Goal: Book appointment/travel/reservation

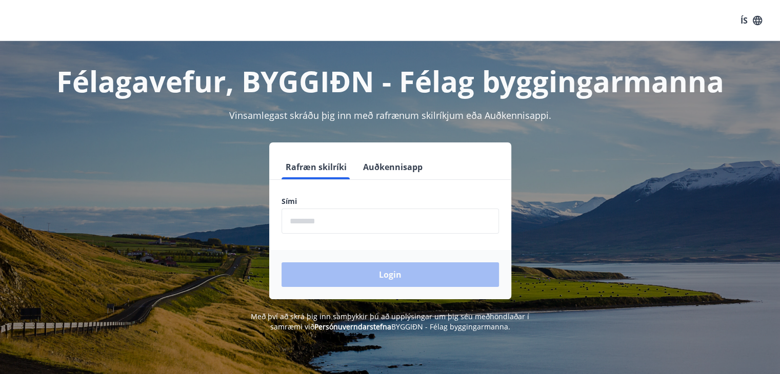
click at [332, 233] on input "phone" at bounding box center [390, 221] width 217 height 25
type input "********"
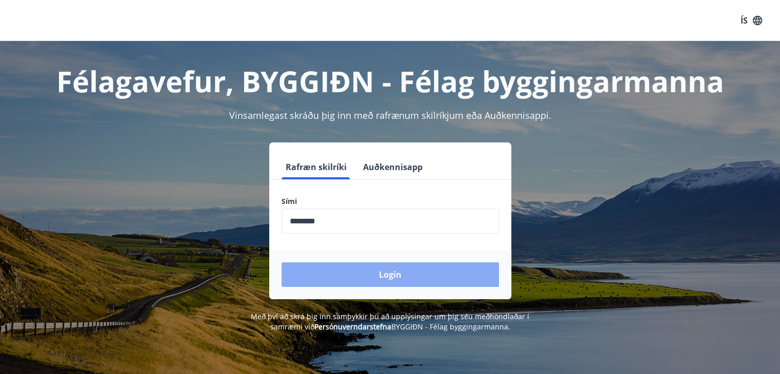
click at [368, 275] on button "Login" at bounding box center [390, 275] width 217 height 25
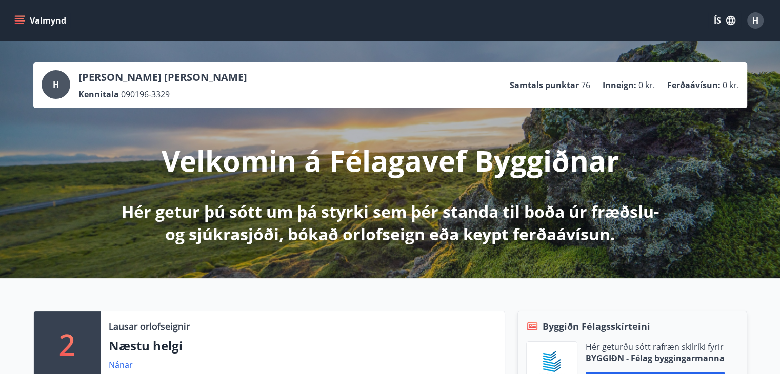
click at [23, 26] on button "Valmynd" at bounding box center [41, 20] width 58 height 18
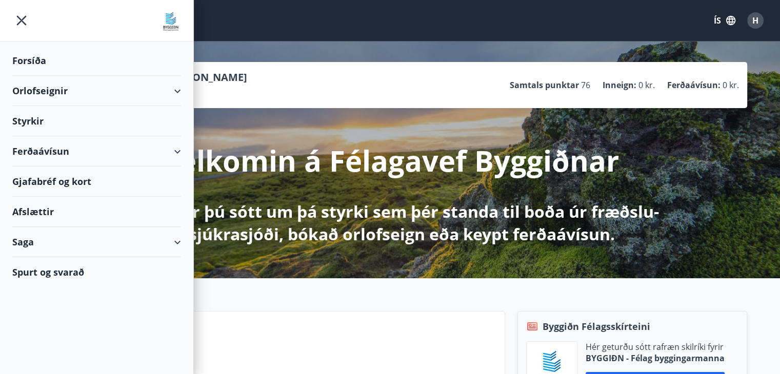
click at [165, 91] on div "Orlofseignir" at bounding box center [96, 91] width 169 height 30
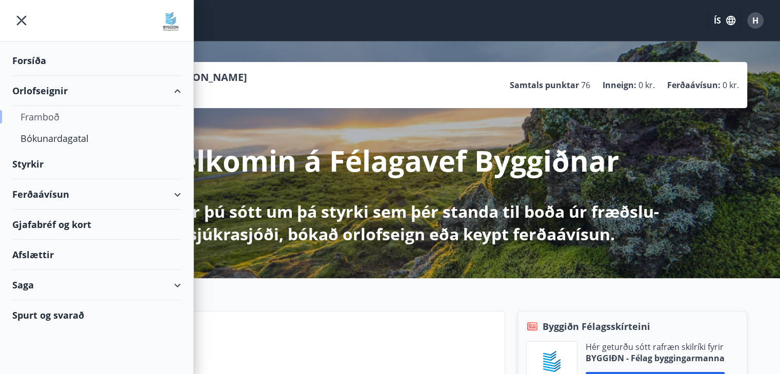
click at [55, 122] on div "Framboð" at bounding box center [97, 117] width 152 height 22
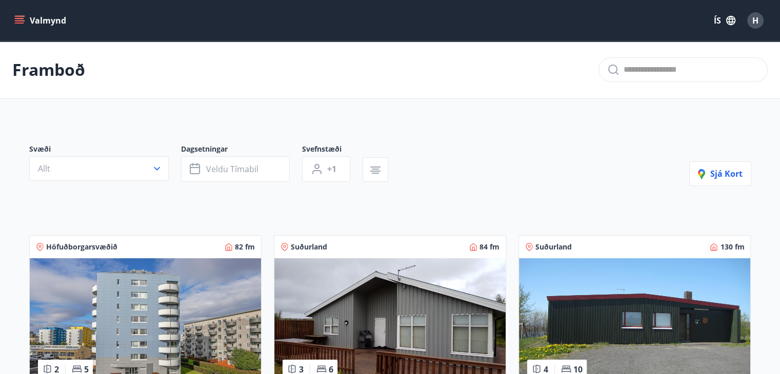
click at [18, 23] on icon "menu" at bounding box center [19, 23] width 9 height 1
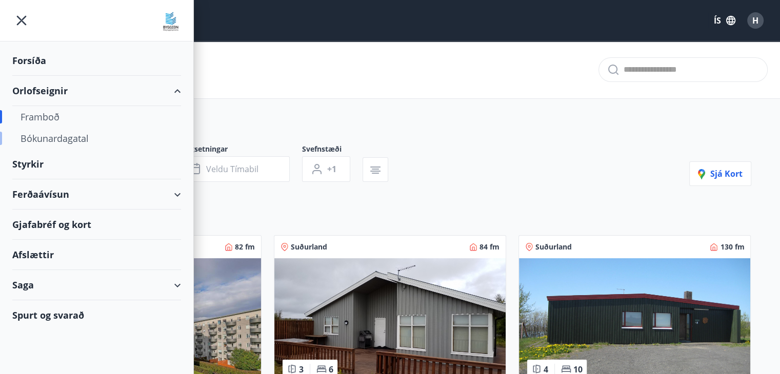
click at [71, 140] on div "Bókunardagatal" at bounding box center [97, 139] width 152 height 22
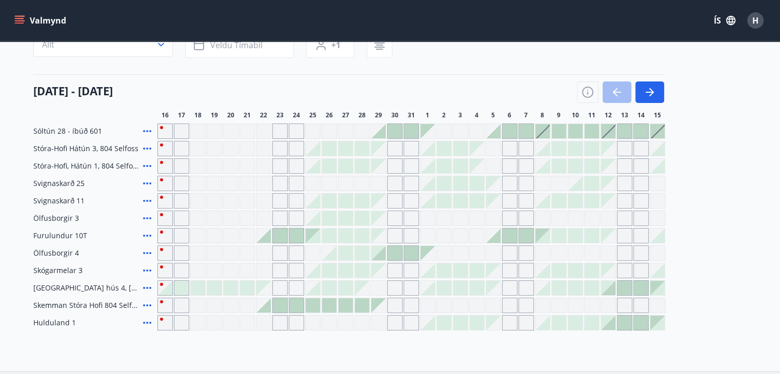
scroll to position [105, 0]
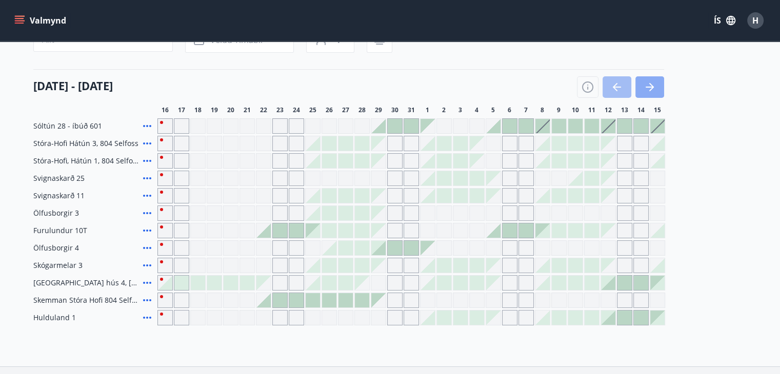
click at [661, 87] on button "button" at bounding box center [649, 87] width 29 height 22
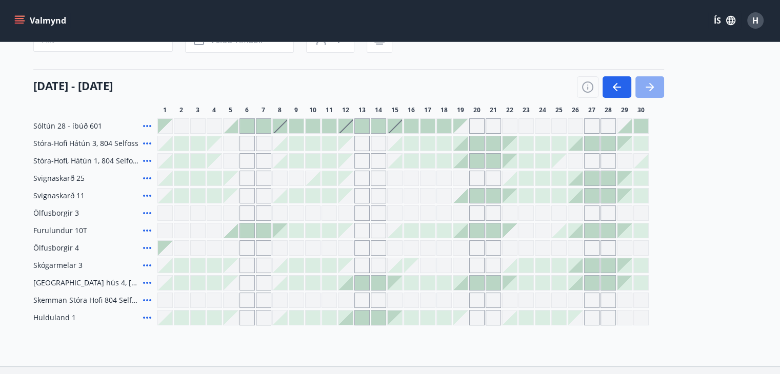
click at [661, 87] on button "button" at bounding box center [649, 87] width 29 height 22
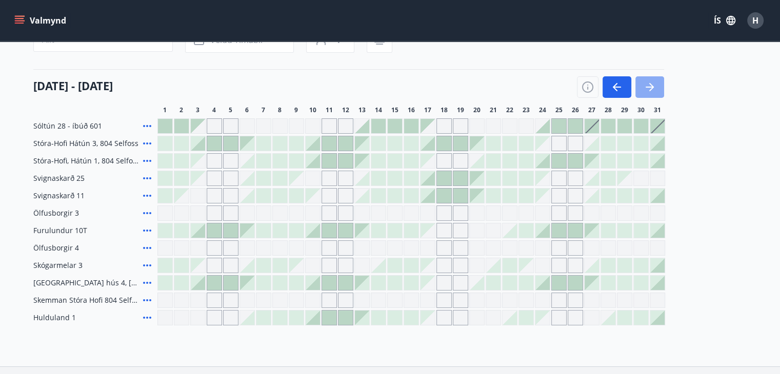
click at [661, 87] on button "button" at bounding box center [649, 87] width 29 height 22
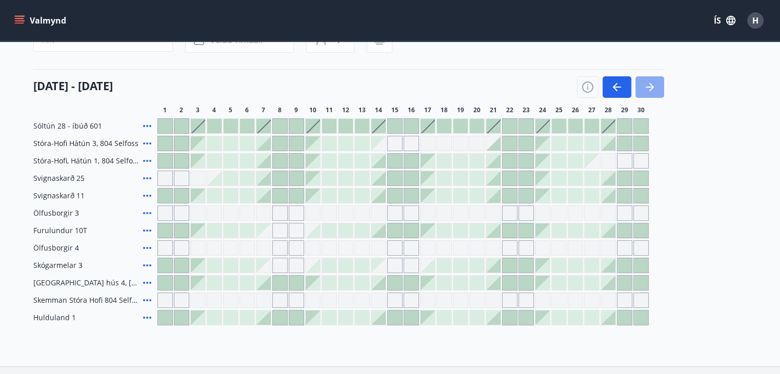
click at [661, 87] on button "button" at bounding box center [649, 87] width 29 height 22
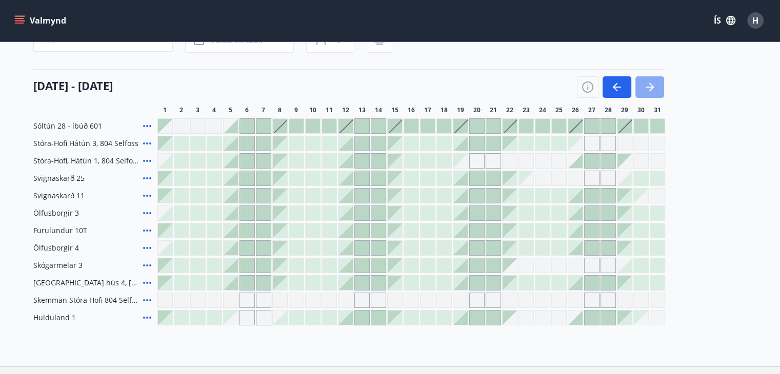
click at [661, 87] on button "button" at bounding box center [649, 87] width 29 height 22
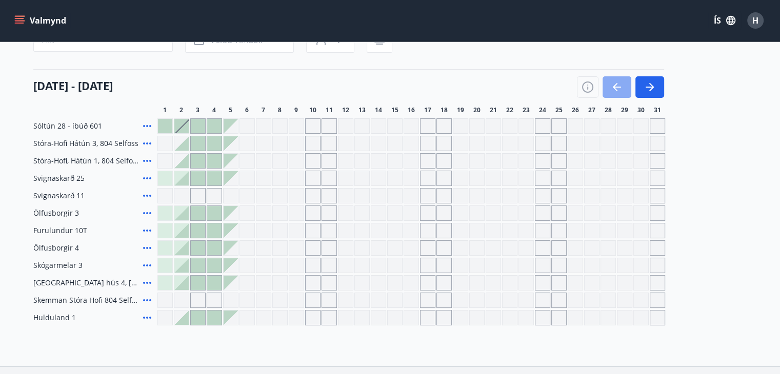
click at [618, 91] on icon "button" at bounding box center [617, 87] width 12 height 12
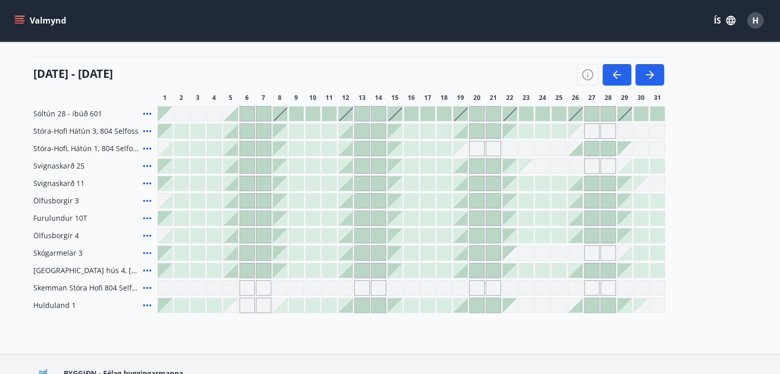
scroll to position [117, 0]
click at [642, 130] on div "Gráir dagar eru ekki bókanlegir" at bounding box center [640, 131] width 15 height 15
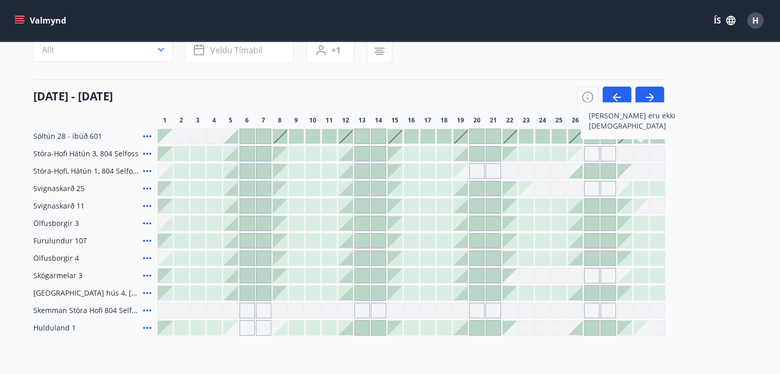
scroll to position [92, 0]
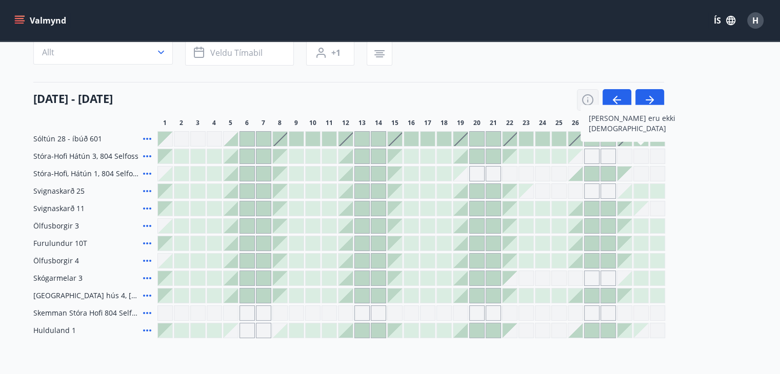
click at [583, 102] on icon "button" at bounding box center [587, 99] width 11 height 11
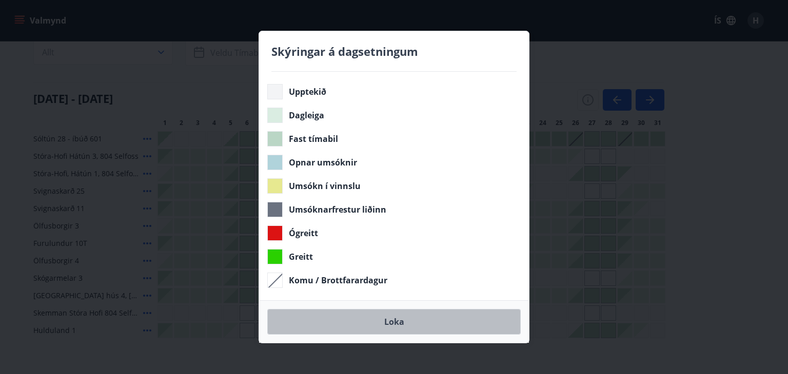
click at [392, 324] on button "Loka" at bounding box center [393, 322] width 253 height 26
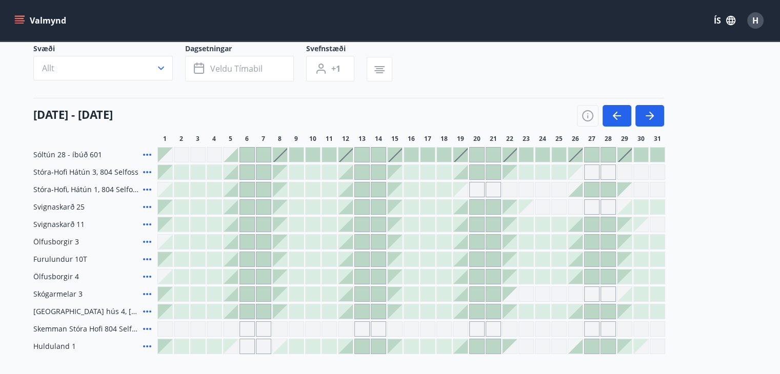
scroll to position [0, 0]
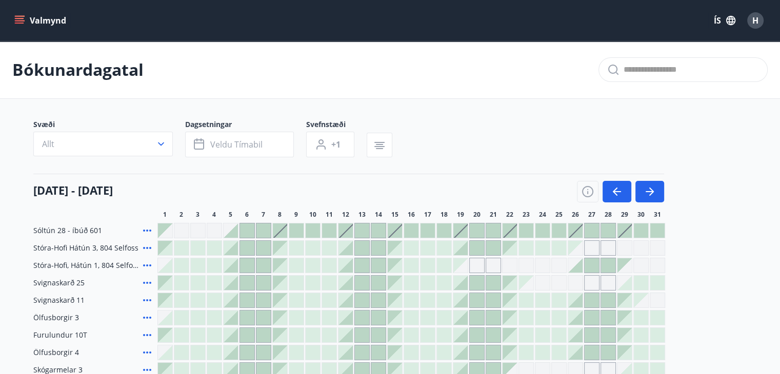
click at [14, 12] on button "Valmynd" at bounding box center [41, 20] width 58 height 18
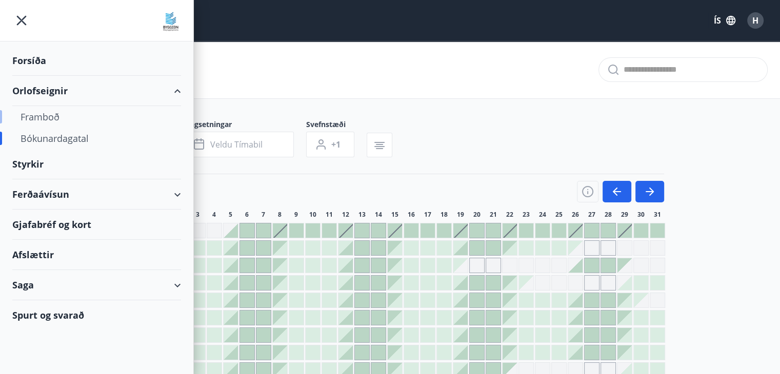
click at [41, 118] on div "Framboð" at bounding box center [97, 117] width 152 height 22
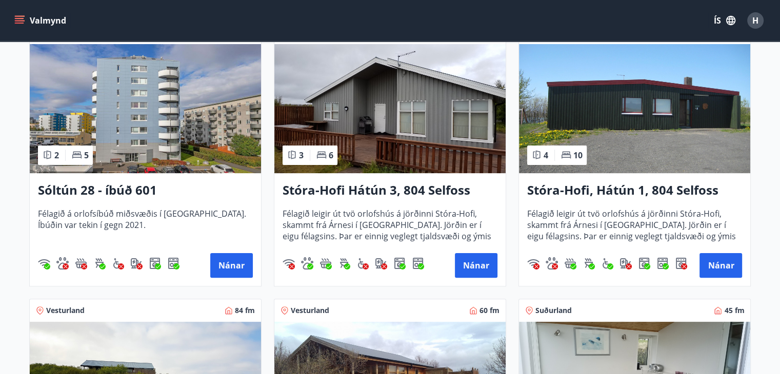
scroll to position [215, 0]
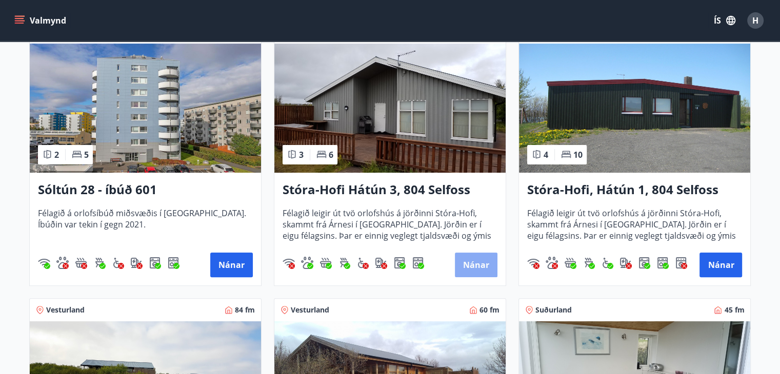
click at [468, 265] on button "Nánar" at bounding box center [476, 265] width 43 height 25
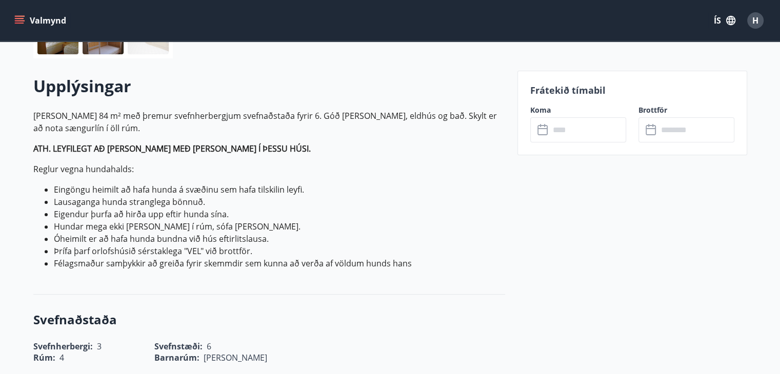
scroll to position [269, 0]
click at [577, 131] on input "text" at bounding box center [588, 130] width 76 height 25
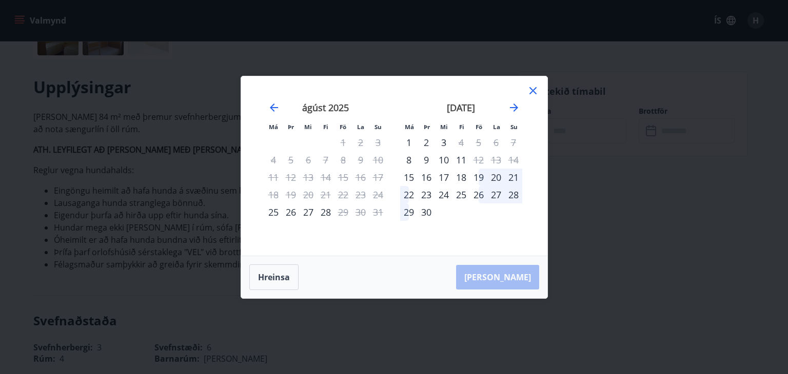
click at [531, 96] on icon at bounding box center [533, 91] width 12 height 12
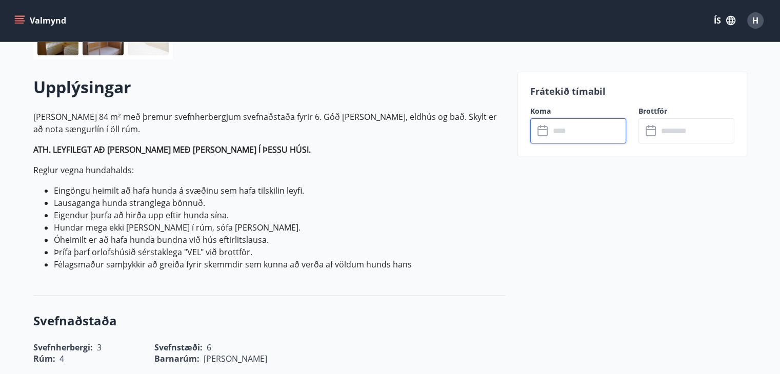
click at [566, 139] on input "text" at bounding box center [588, 130] width 76 height 25
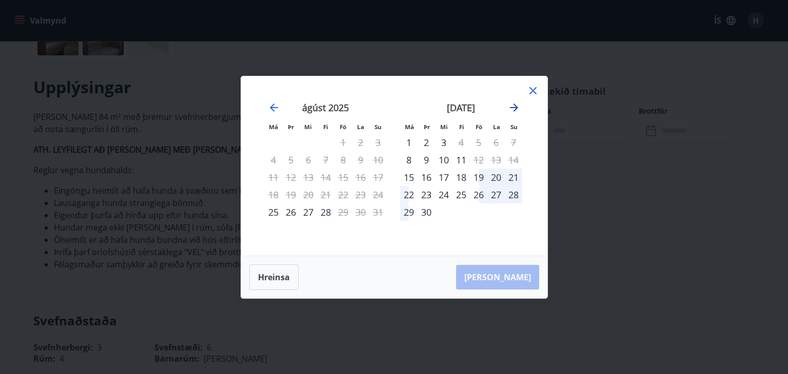
click at [510, 110] on icon "Move forward to switch to the next month." at bounding box center [514, 108] width 12 height 12
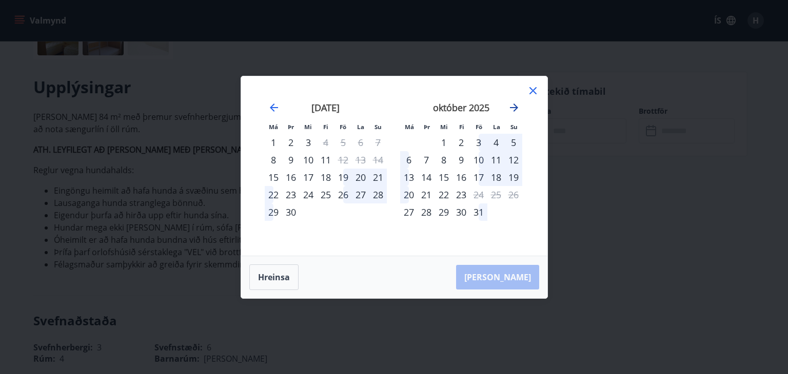
click at [510, 110] on icon "Move forward to switch to the next month." at bounding box center [514, 108] width 12 height 12
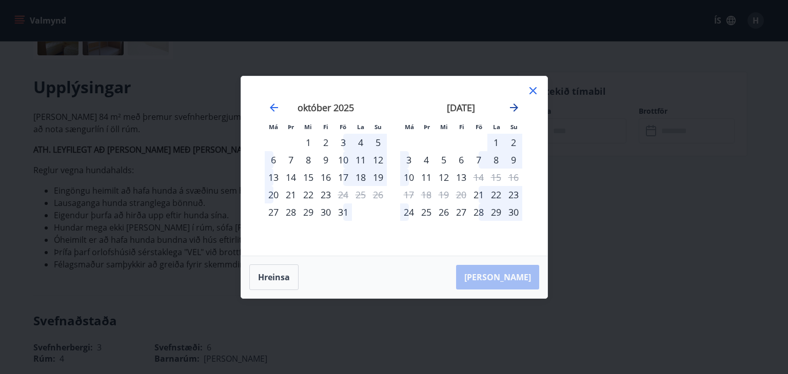
click at [510, 110] on icon "Move forward to switch to the next month." at bounding box center [514, 108] width 12 height 12
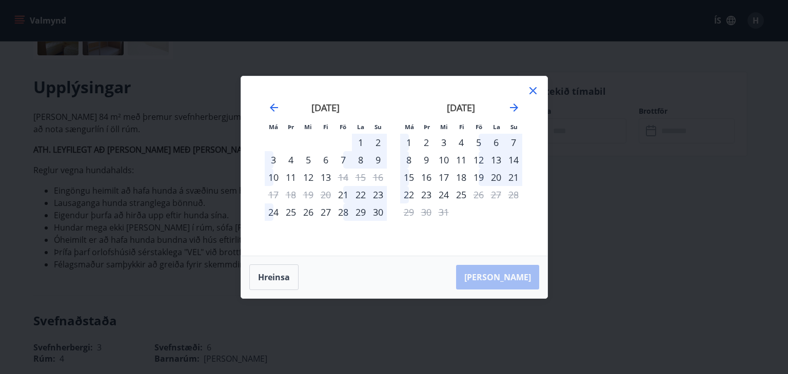
click at [477, 178] on div "19" at bounding box center [478, 177] width 17 height 17
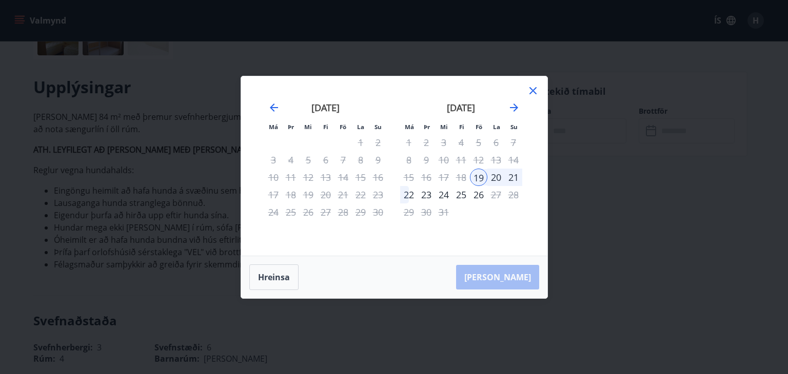
click at [444, 195] on div "24" at bounding box center [443, 194] width 17 height 17
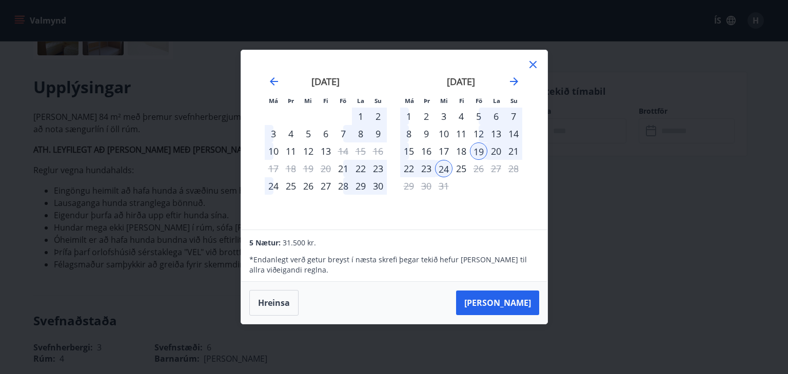
click at [445, 171] on div "24" at bounding box center [443, 168] width 17 height 17
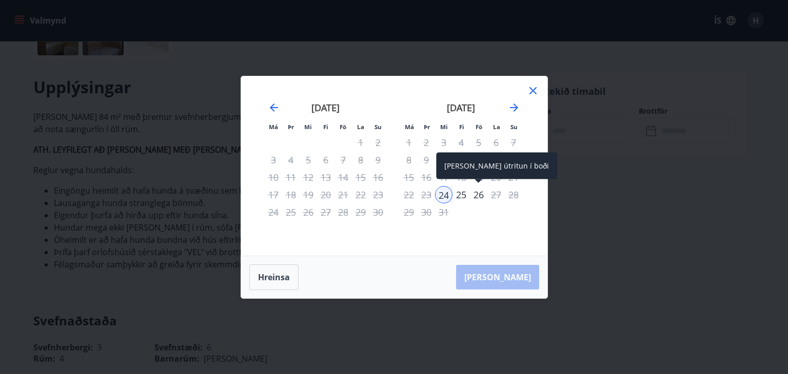
click at [476, 195] on div "26" at bounding box center [478, 194] width 17 height 17
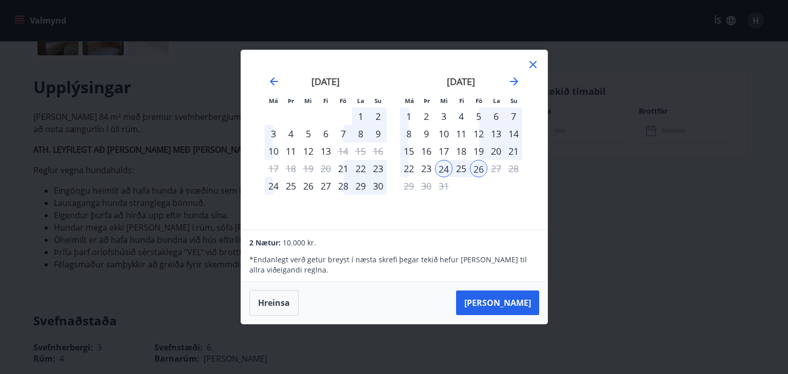
click at [531, 70] on icon at bounding box center [533, 64] width 12 height 12
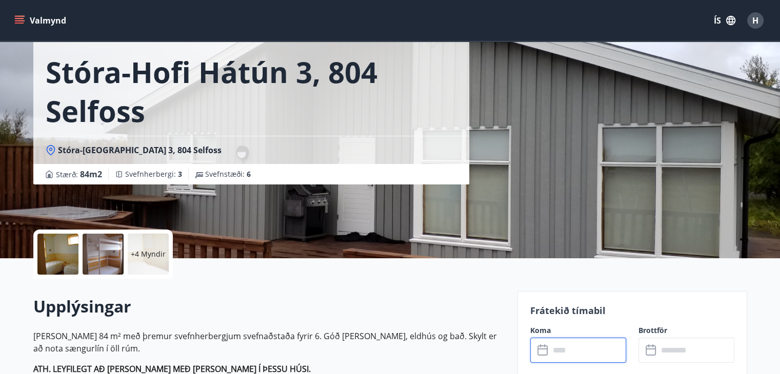
scroll to position [0, 0]
